Goal: Task Accomplishment & Management: Use online tool/utility

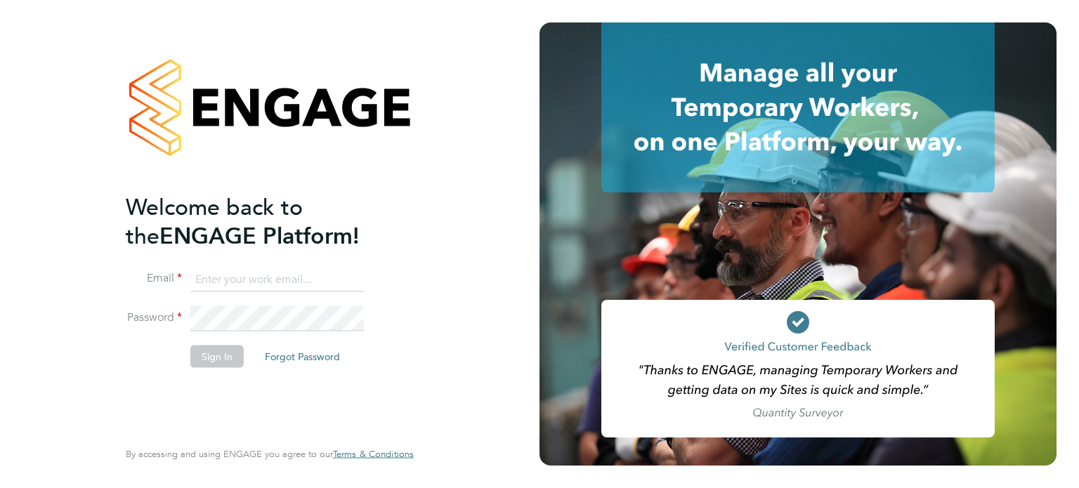
type input "[PERSON_NAME][EMAIL_ADDRESS][PERSON_NAME][DOMAIN_NAME]"
click at [228, 355] on button "Sign In" at bounding box center [216, 356] width 53 height 22
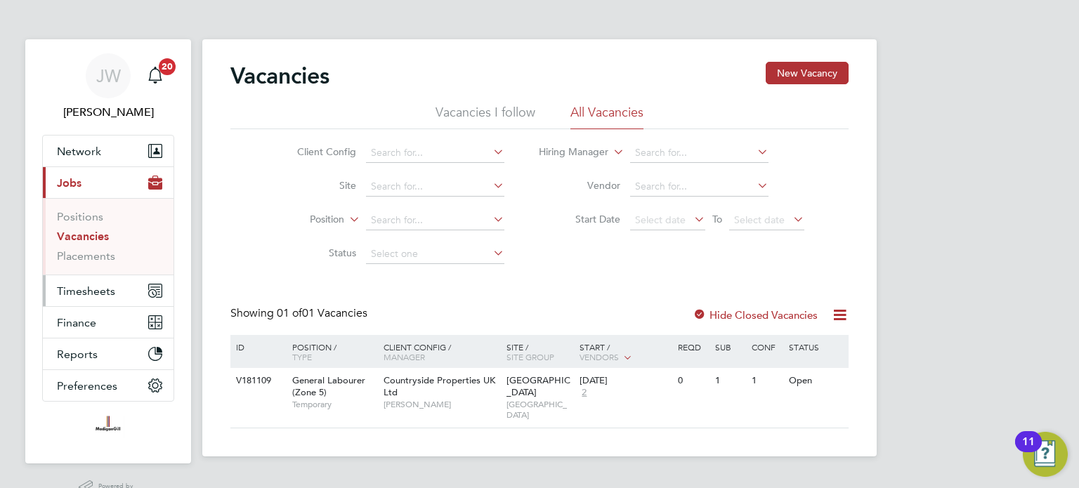
click at [79, 293] on span "Timesheets" at bounding box center [86, 290] width 58 height 13
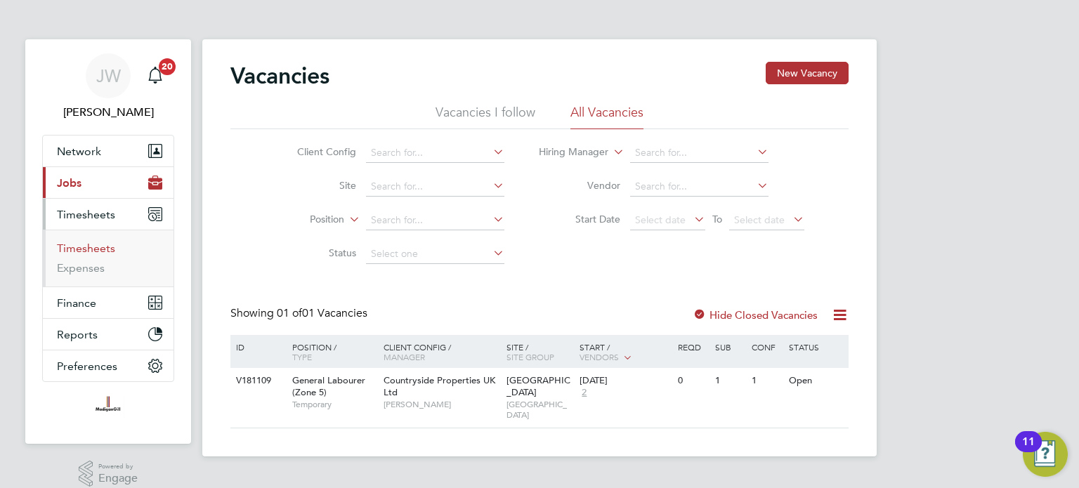
click at [93, 247] on link "Timesheets" at bounding box center [86, 248] width 58 height 13
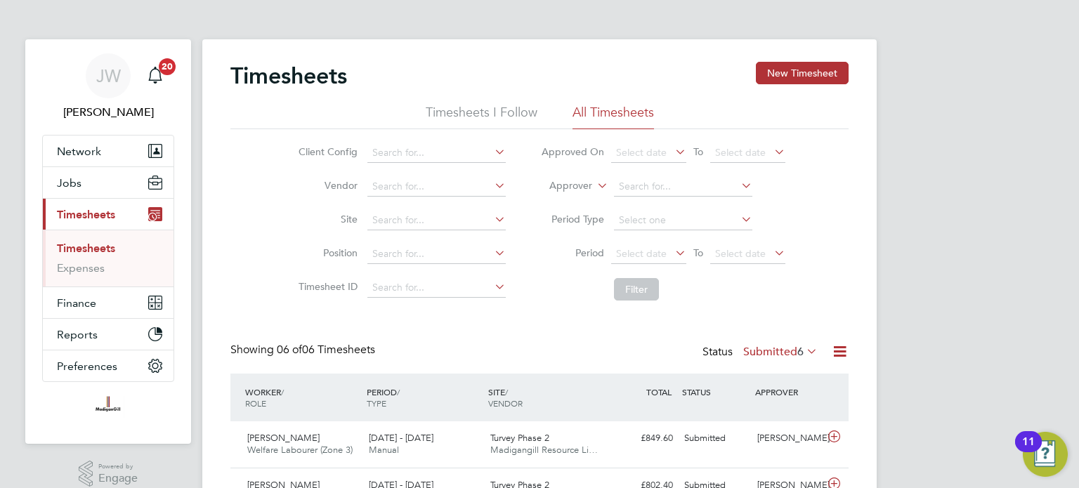
click at [489, 117] on li "Timesheets I Follow" at bounding box center [482, 116] width 112 height 25
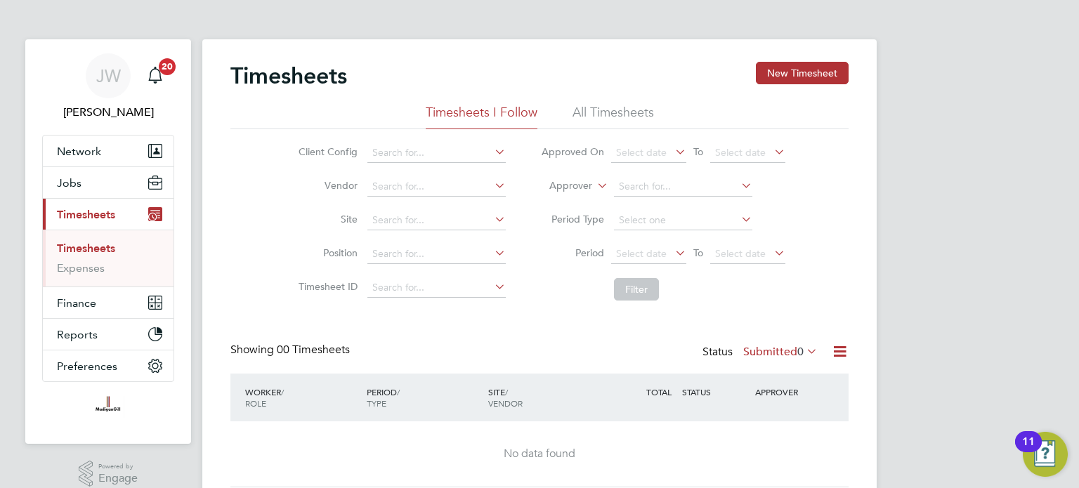
scroll to position [49, 0]
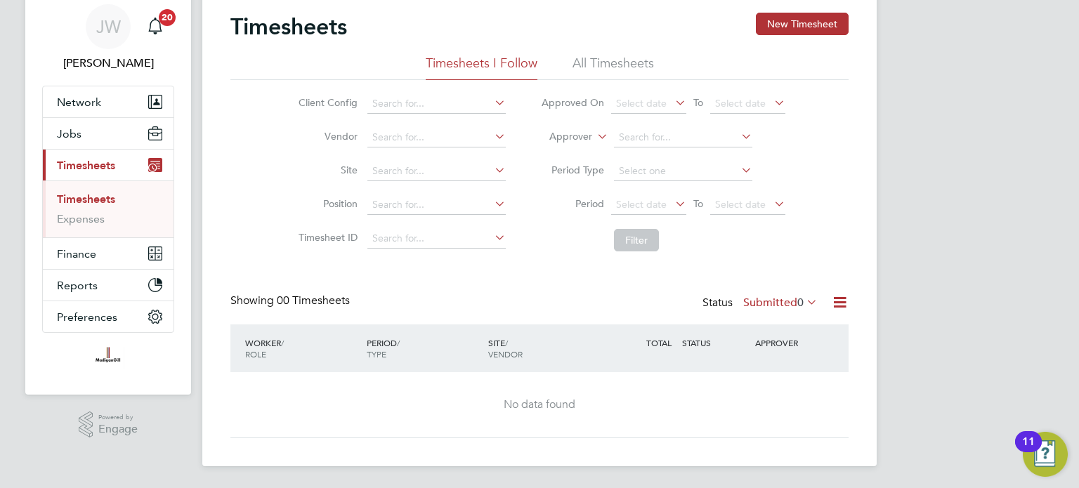
click at [804, 299] on icon at bounding box center [804, 302] width 0 height 20
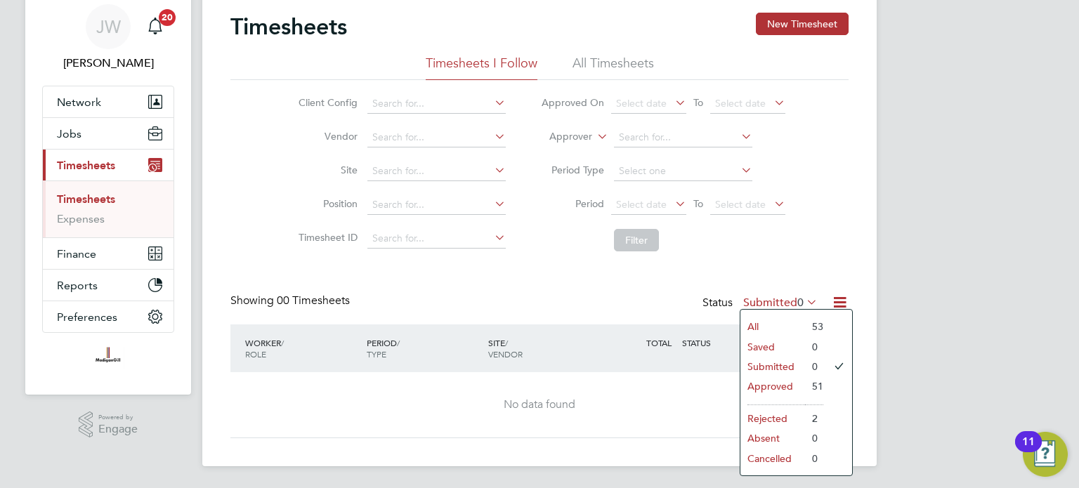
click at [764, 388] on li "Approved" at bounding box center [772, 386] width 65 height 20
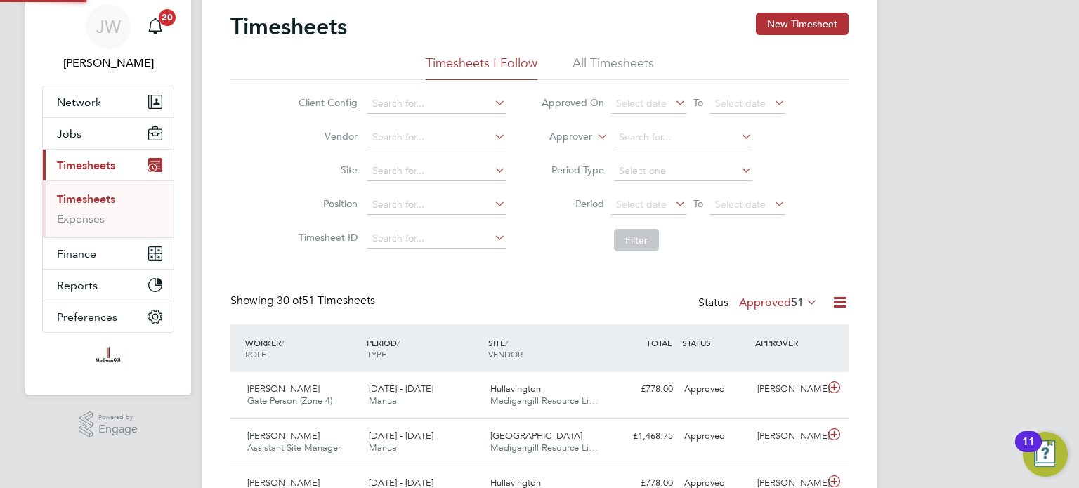
scroll to position [35, 122]
